Goal: Transaction & Acquisition: Book appointment/travel/reservation

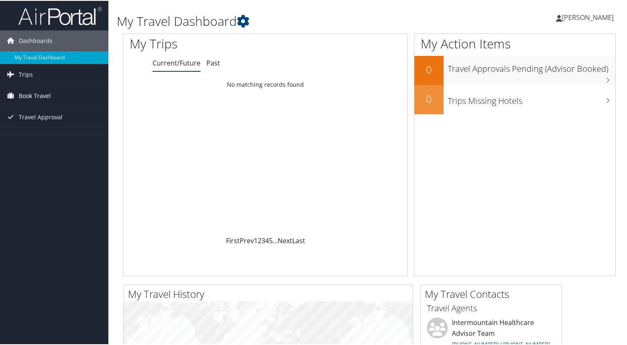
click at [38, 92] on span "Book Travel" at bounding box center [35, 95] width 32 height 21
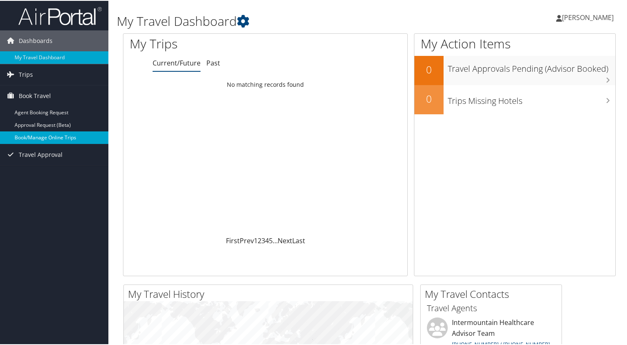
click at [40, 135] on link "Book/Manage Online Trips" at bounding box center [54, 137] width 108 height 13
